Goal: Find specific page/section: Find specific page/section

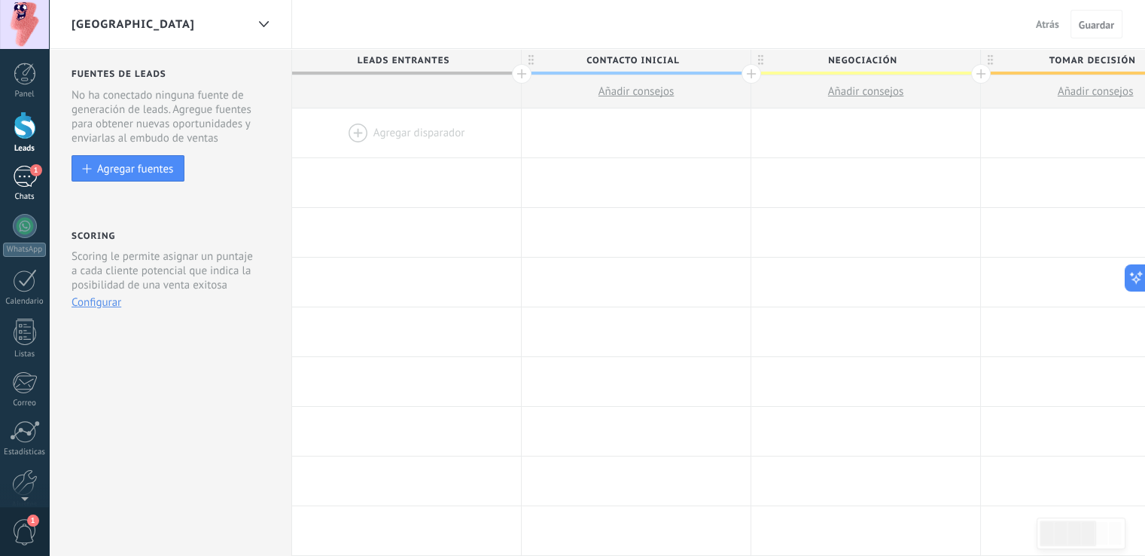
click at [23, 180] on div "1" at bounding box center [25, 177] width 24 height 22
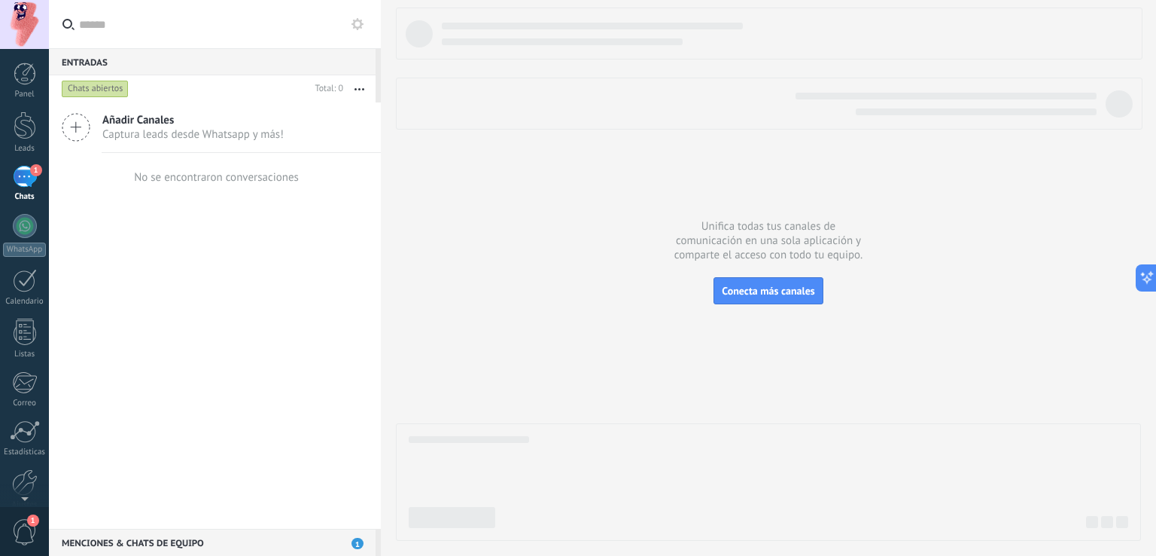
click at [132, 127] on span "Captura leads desde Whatsapp y más!" at bounding box center [192, 134] width 181 height 14
